Goal: Information Seeking & Learning: Learn about a topic

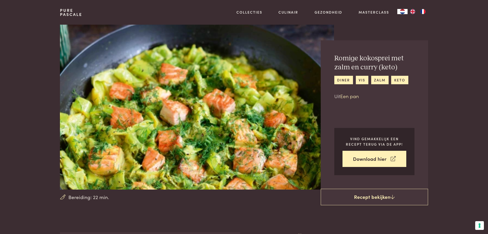
click at [353, 94] on link "Een pan" at bounding box center [349, 95] width 19 height 7
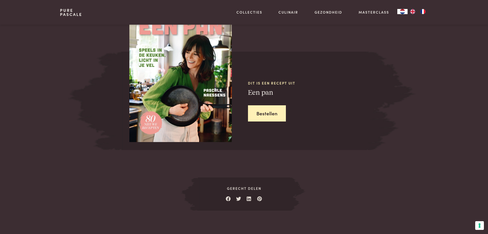
scroll to position [461, 0]
click at [256, 114] on link "Bestellen" at bounding box center [267, 113] width 38 height 16
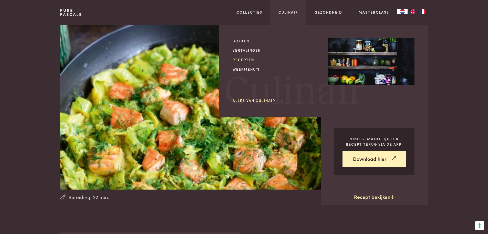
click at [234, 57] on link "Recepten" at bounding box center [276, 59] width 87 height 5
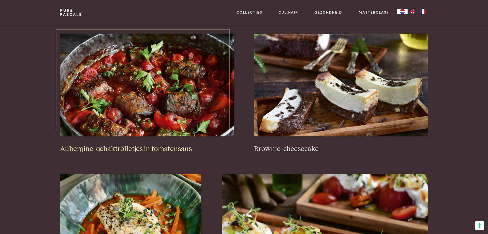
scroll to position [231, 0]
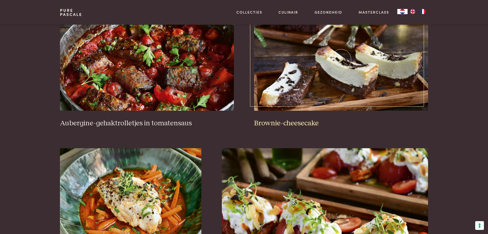
click at [312, 74] on img at bounding box center [341, 59] width 174 height 103
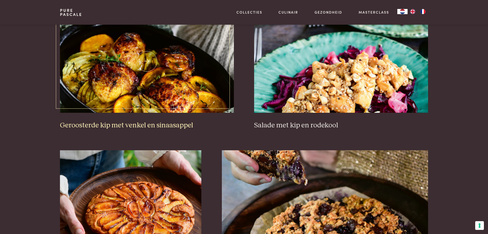
scroll to position [667, 0]
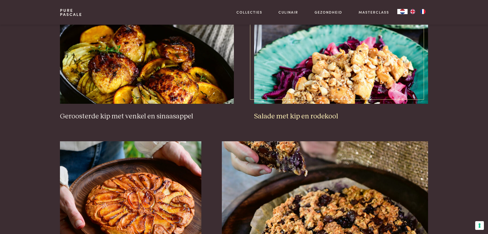
click at [326, 100] on img at bounding box center [341, 52] width 174 height 103
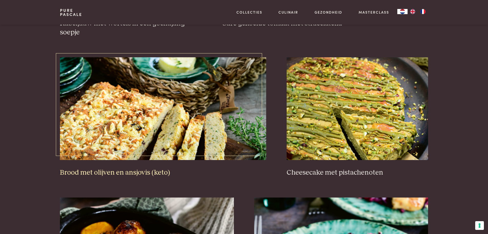
scroll to position [461, 0]
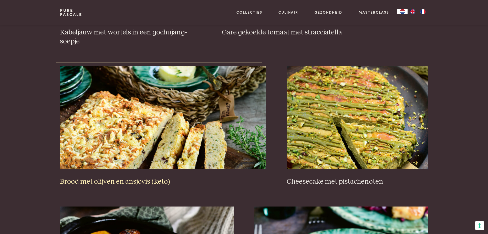
click at [201, 85] on img at bounding box center [163, 117] width 206 height 103
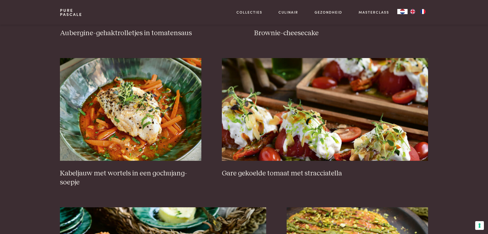
scroll to position [308, 0]
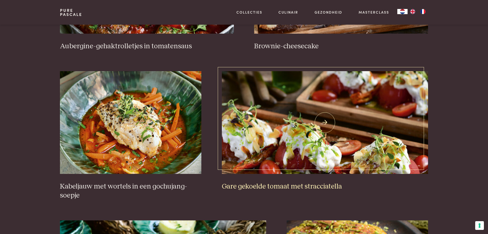
click at [298, 114] on img at bounding box center [325, 122] width 206 height 103
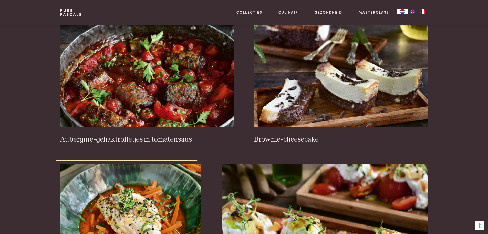
scroll to position [205, 0]
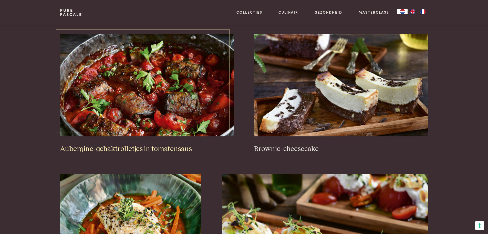
click at [95, 108] on img at bounding box center [147, 85] width 174 height 103
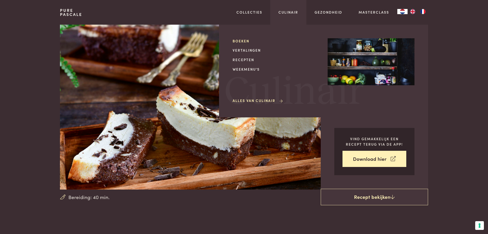
click at [241, 43] on link "Boeken" at bounding box center [276, 40] width 87 height 5
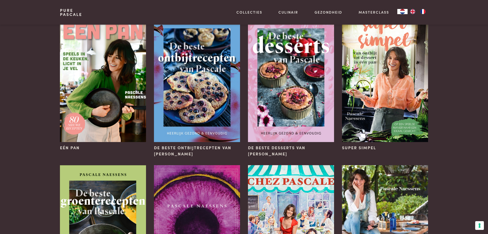
scroll to position [51, 0]
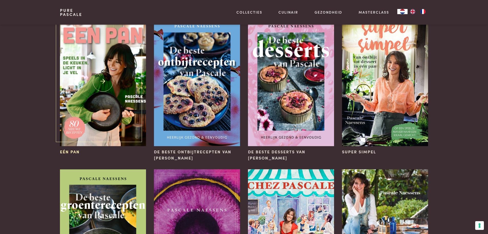
click at [103, 74] on img at bounding box center [103, 81] width 86 height 129
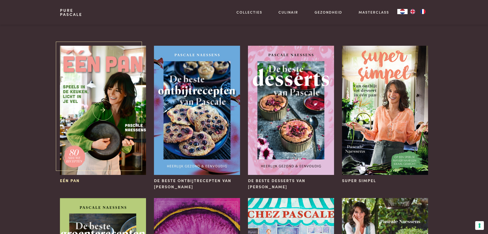
scroll to position [0, 0]
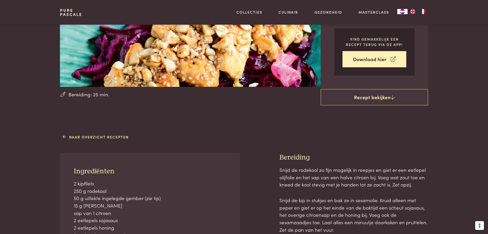
scroll to position [26, 0]
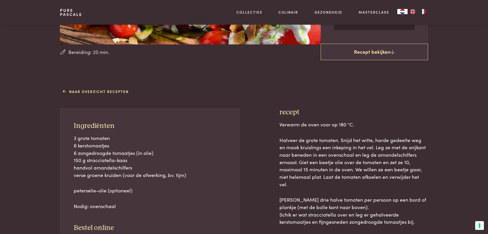
scroll to position [154, 0]
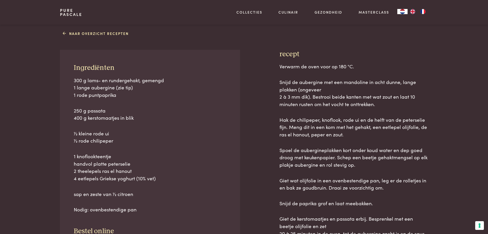
scroll to position [205, 0]
